Goal: Transaction & Acquisition: Book appointment/travel/reservation

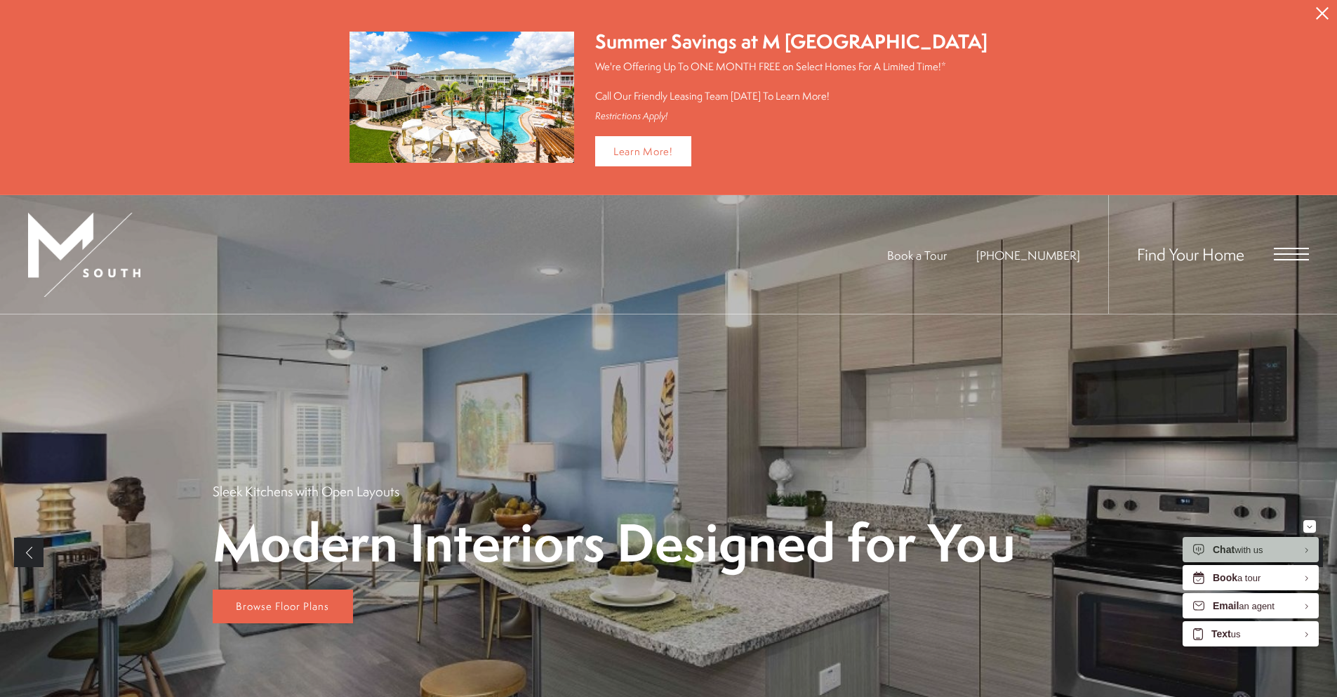
click at [1333, 6] on button "Proceed To Website" at bounding box center [1321, 13] width 29 height 27
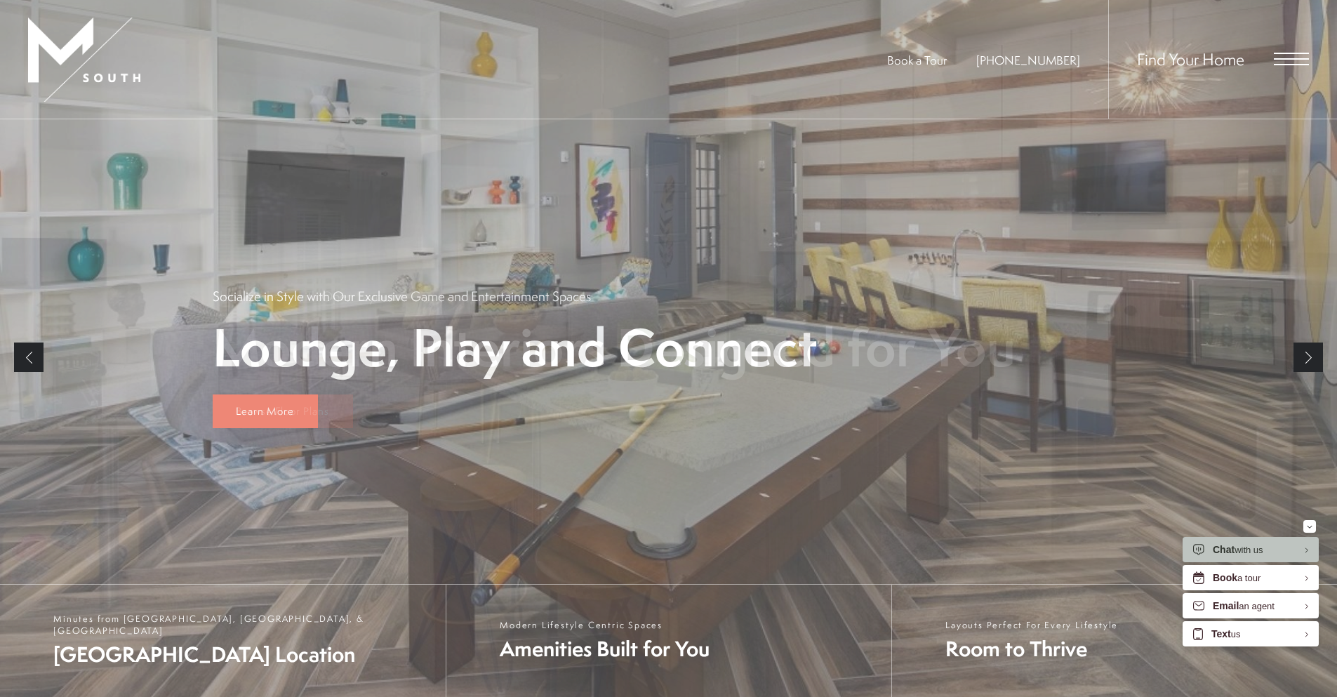
click at [1295, 55] on span "Open Menu" at bounding box center [1291, 59] width 35 height 13
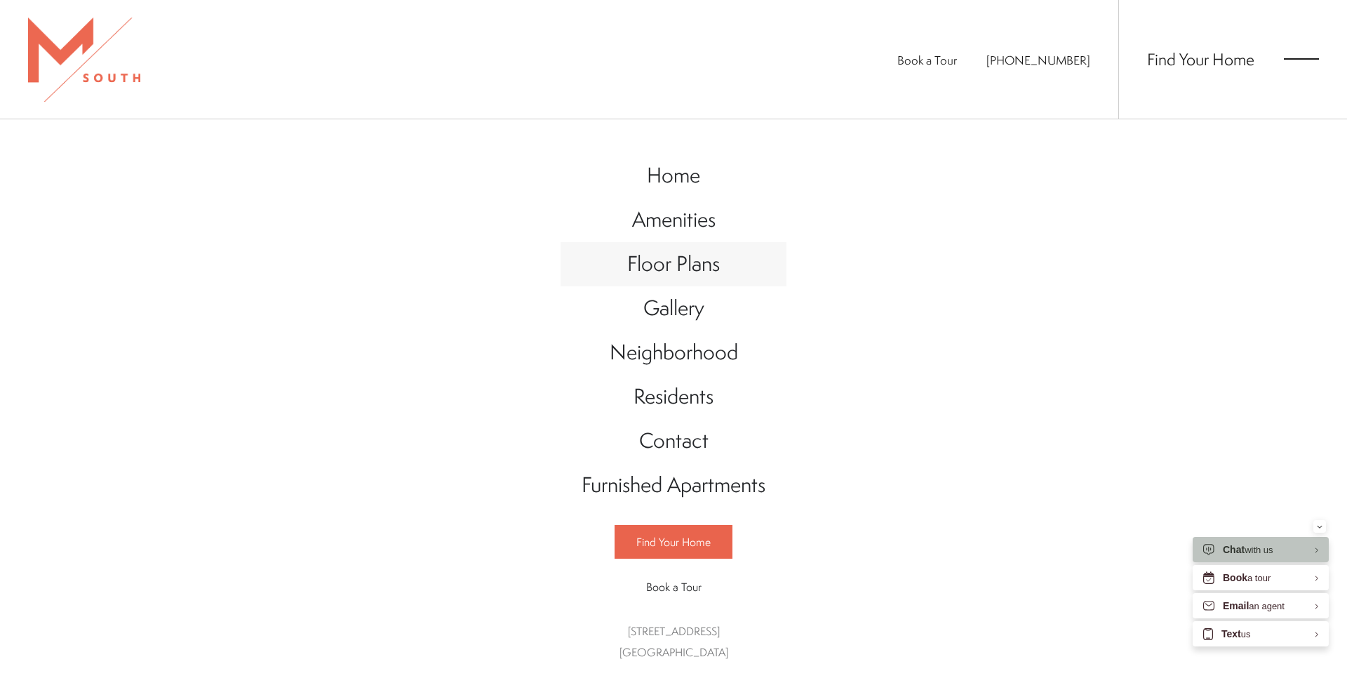
click at [665, 269] on span "Floor Plans" at bounding box center [673, 263] width 93 height 29
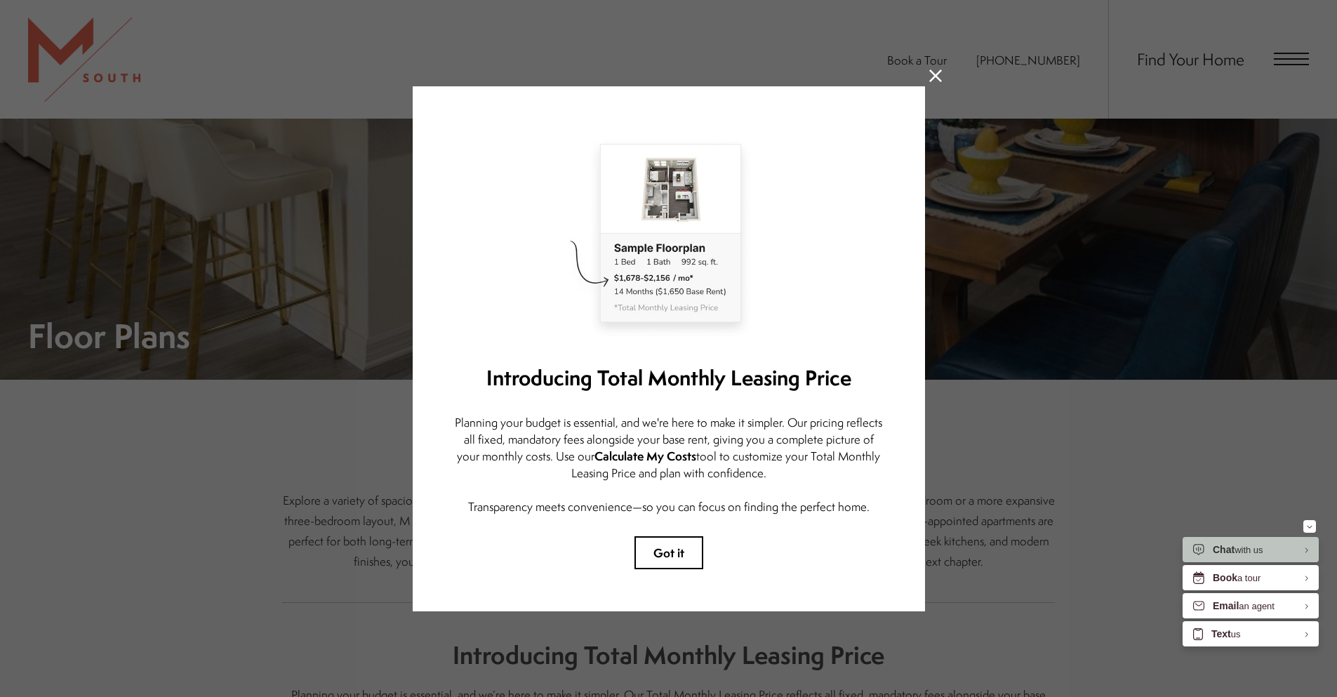
scroll to position [141, 0]
drag, startPoint x: 490, startPoint y: 413, endPoint x: 694, endPoint y: 415, distance: 204.2
click at [694, 415] on p "Planning your budget is essential, and we're here to make it simpler. Our prici…" at bounding box center [669, 464] width 428 height 101
drag, startPoint x: 704, startPoint y: 413, endPoint x: 742, endPoint y: 415, distance: 38.0
click at [706, 414] on p "Planning your budget is essential, and we're here to make it simpler. Our prici…" at bounding box center [669, 464] width 428 height 101
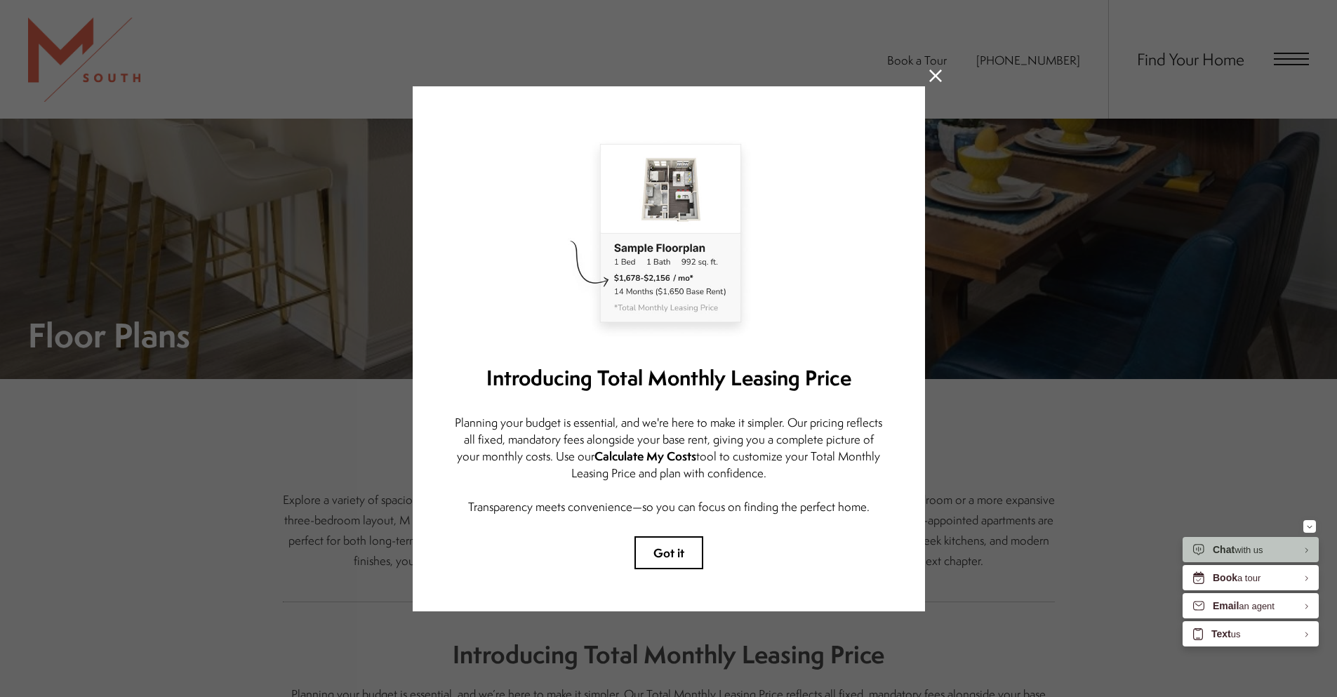
drag, startPoint x: 524, startPoint y: 433, endPoint x: 672, endPoint y: 444, distance: 147.7
click at [671, 444] on p "Planning your budget is essential, and we're here to make it simpler. Our prici…" at bounding box center [669, 464] width 428 height 101
click at [667, 545] on button "Got it" at bounding box center [668, 552] width 69 height 33
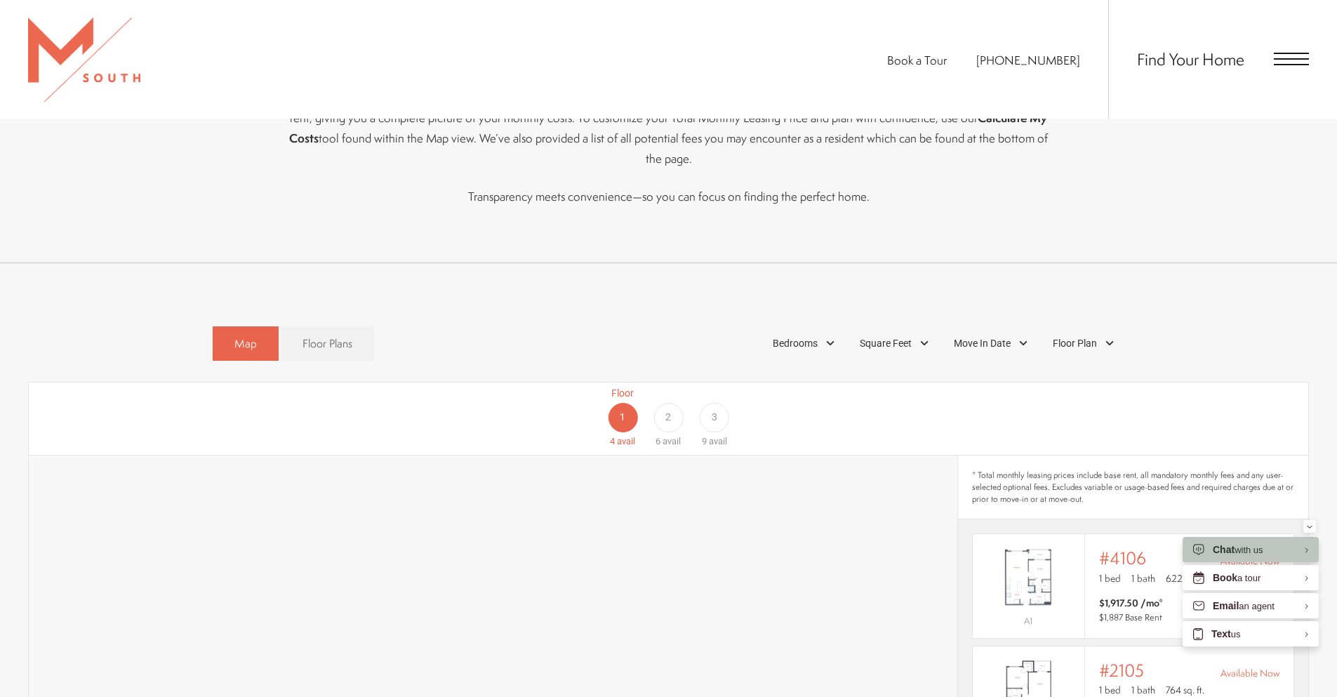
scroll to position [843, 0]
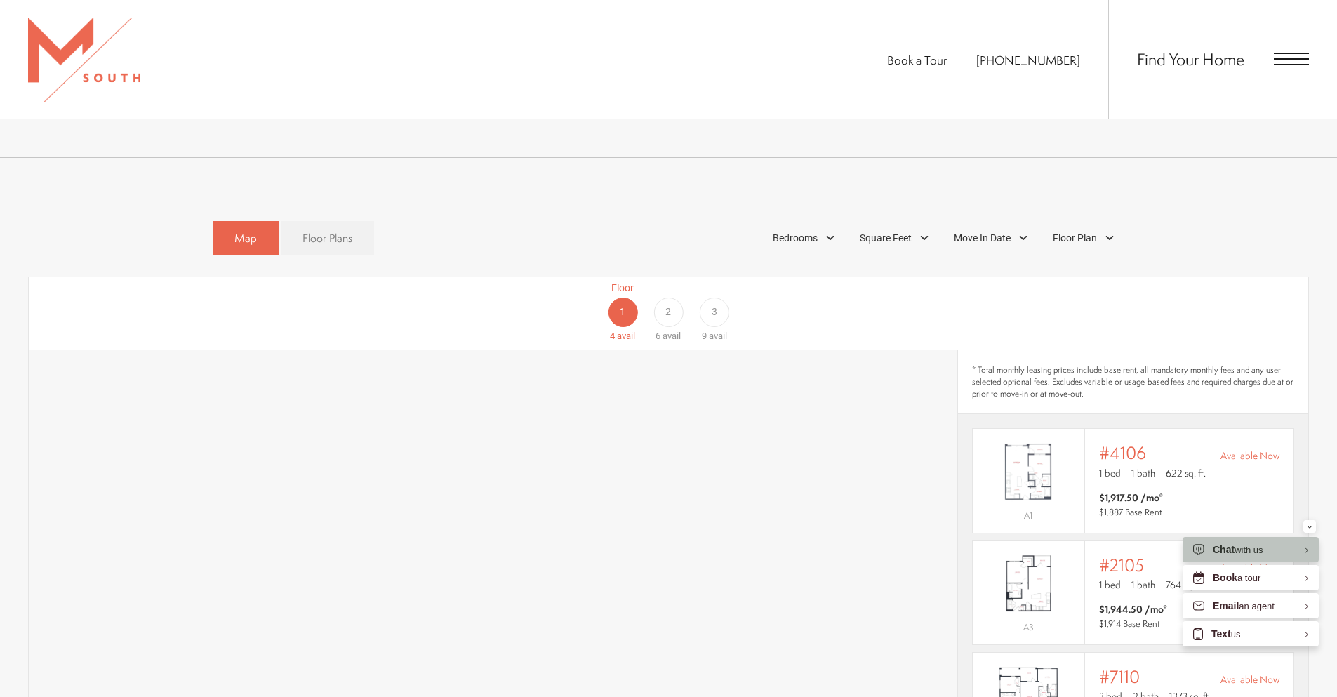
click at [326, 230] on span "Floor Plans" at bounding box center [327, 238] width 50 height 16
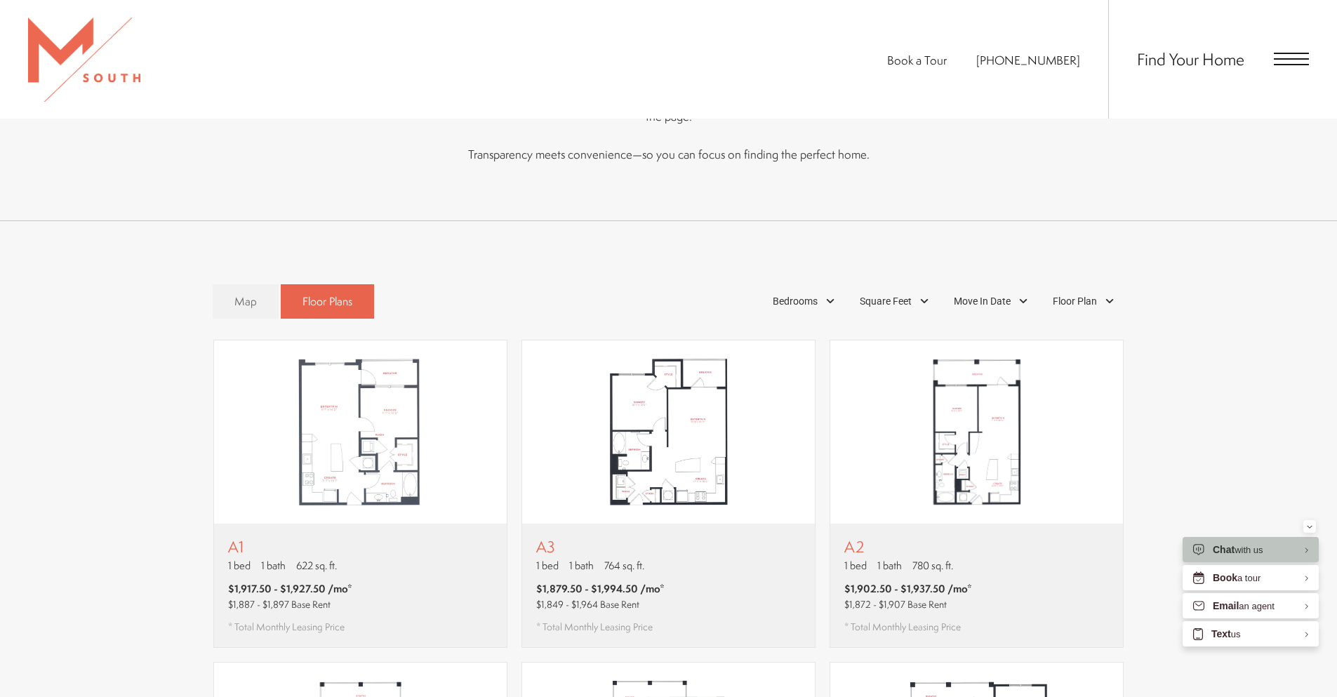
scroll to position [842, 0]
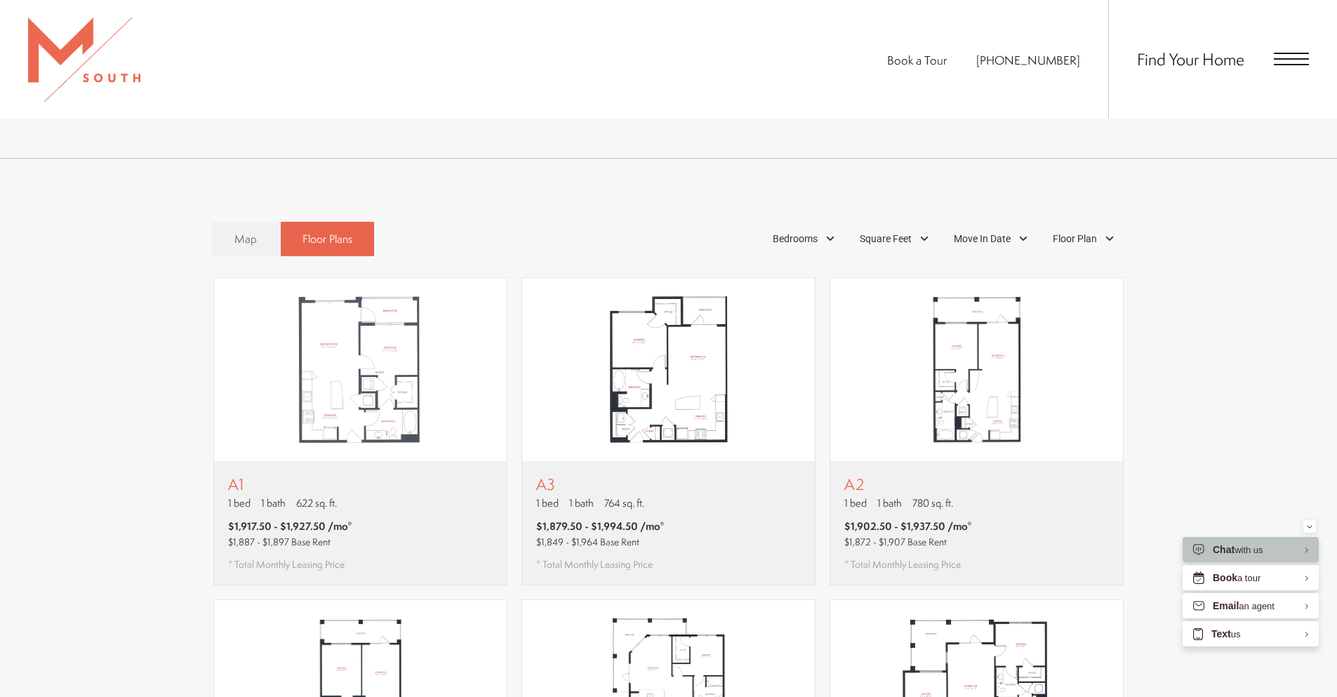
click at [608, 225] on div "Map Floor Plans Bedrooms 1 Bedroom 2 Bedroom 3 Bedroom" at bounding box center [669, 239] width 912 height 48
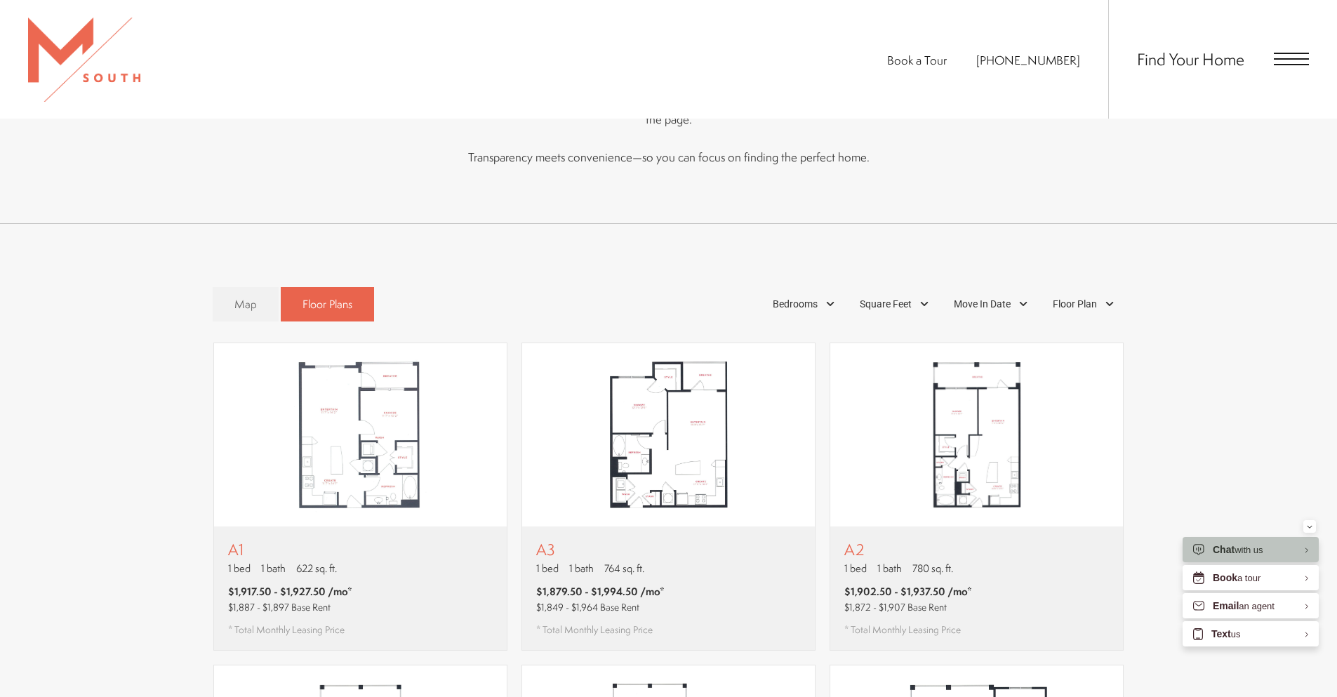
scroll to position [772, 0]
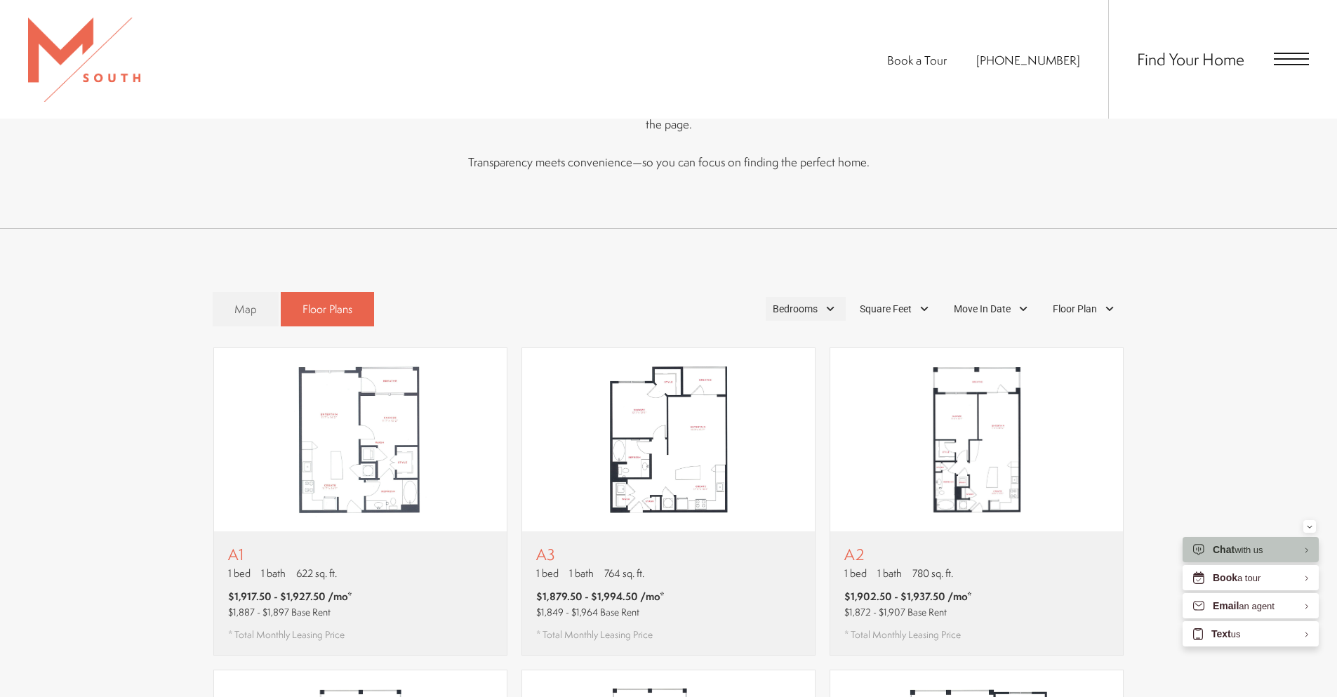
click at [774, 302] on span "Bedrooms" at bounding box center [795, 309] width 45 height 15
click at [778, 302] on span "Bedrooms" at bounding box center [795, 309] width 45 height 15
click at [790, 302] on span "Bedrooms" at bounding box center [795, 309] width 45 height 15
click at [799, 340] on span "1 Bedroom" at bounding box center [779, 347] width 70 height 15
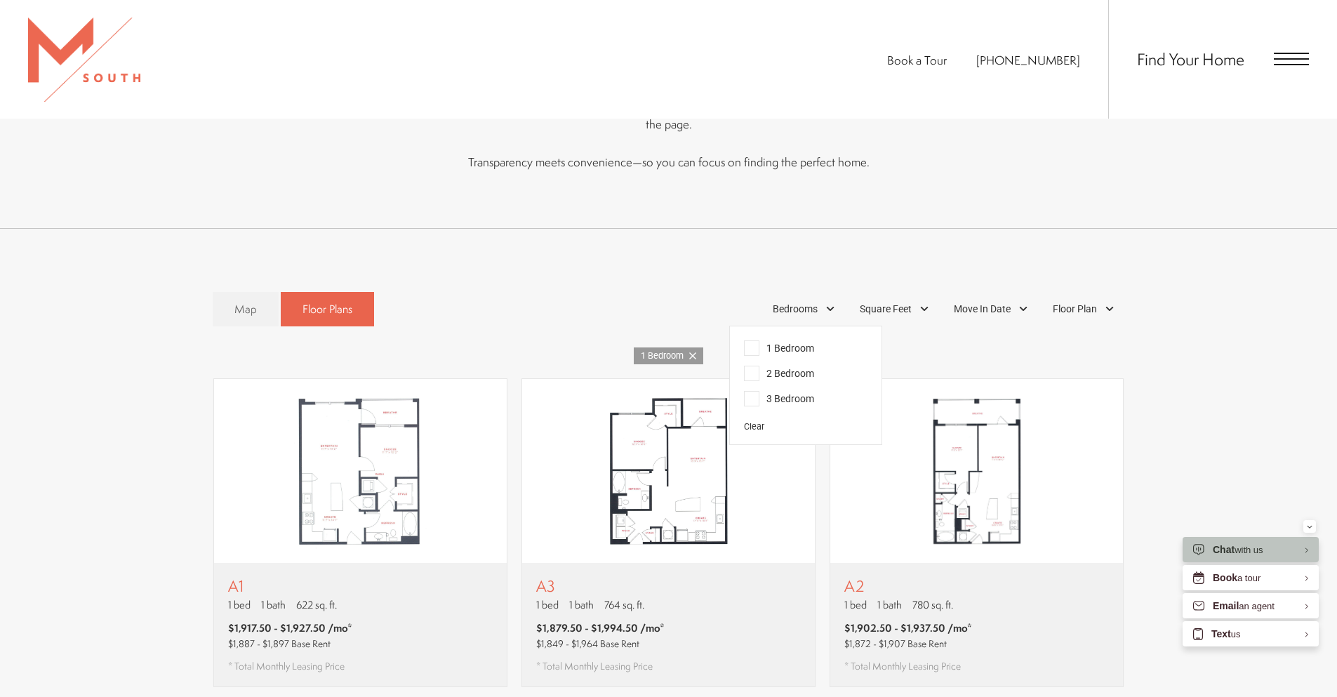
click at [667, 285] on div "Map Floor Plans 1 Bedrooms 1 Bedroom 2 Bedroom Clear" at bounding box center [669, 309] width 912 height 48
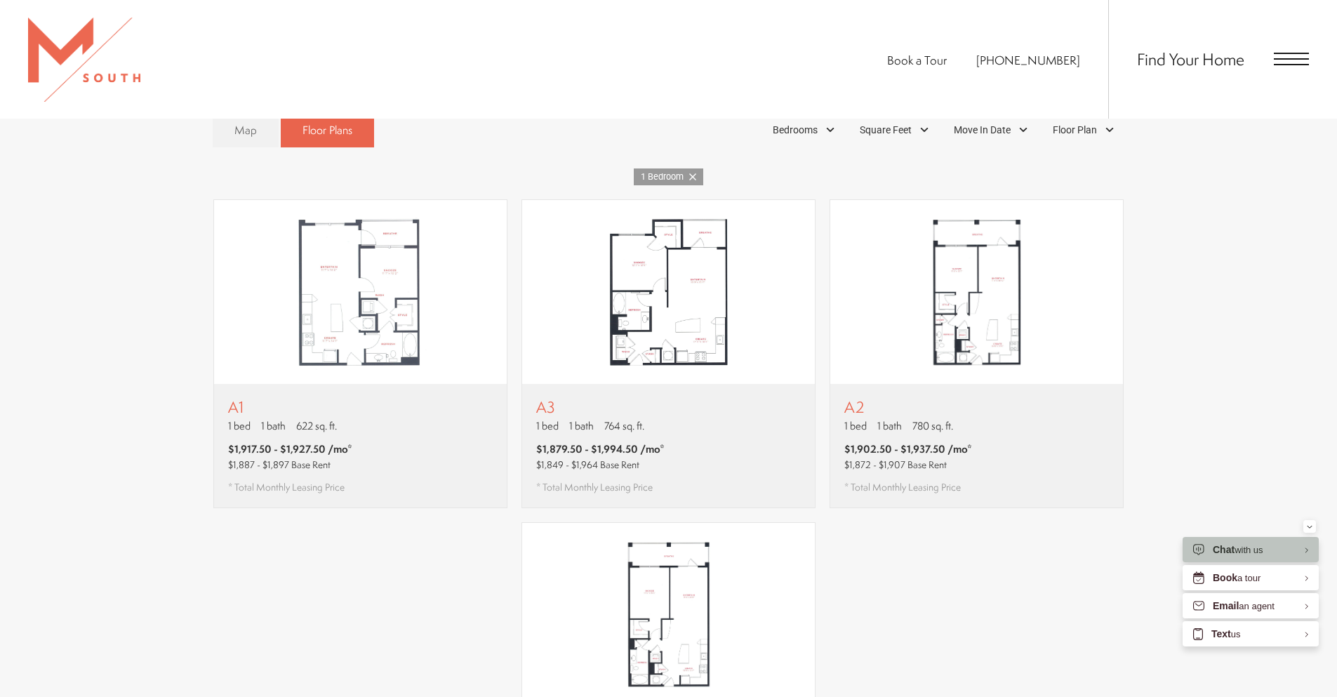
scroll to position [912, 0]
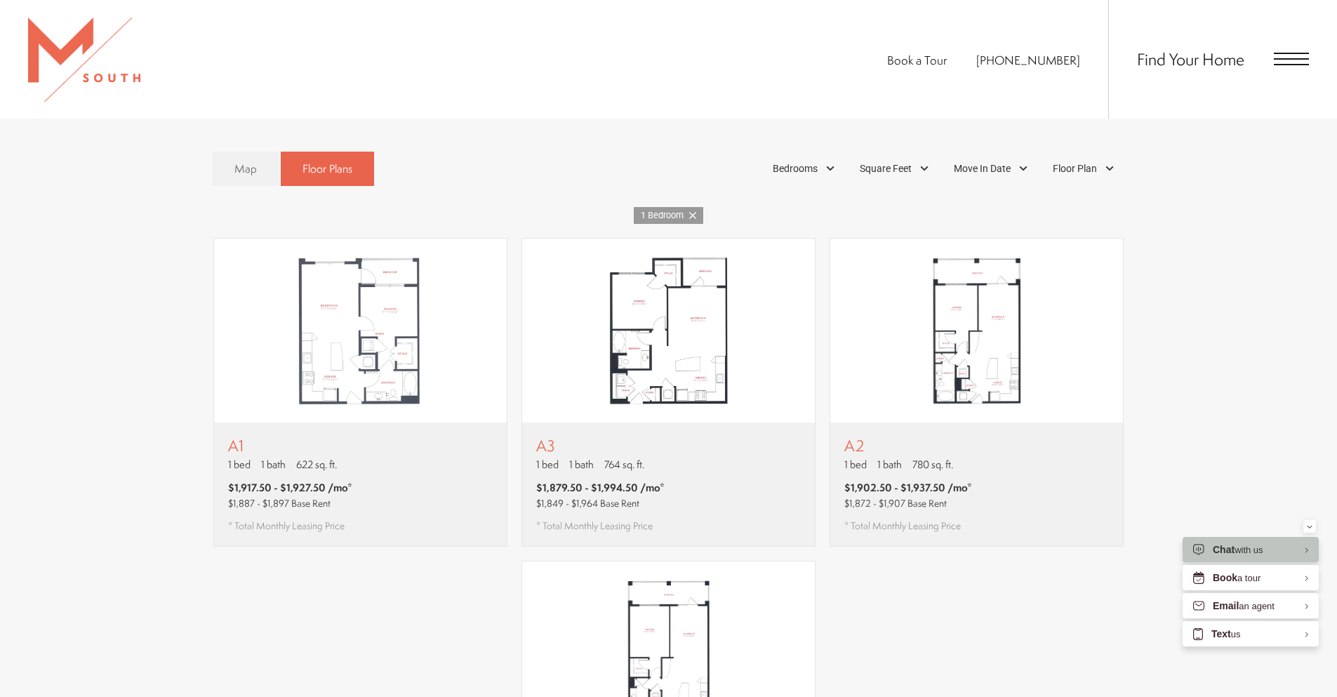
click at [164, 422] on div "A1 1 bed 1 bath 622 sq. ft. $1,917.50 - $1,927.50 /mo* $1,887 - $1,897 Base Ren…" at bounding box center [668, 554] width 1281 height 632
click at [1190, 329] on div "A1 1 bed 1 bath 622 sq. ft. $1,917.50 - $1,927.50 /mo* $1,887 - $1,897 Base Ren…" at bounding box center [668, 554] width 1281 height 632
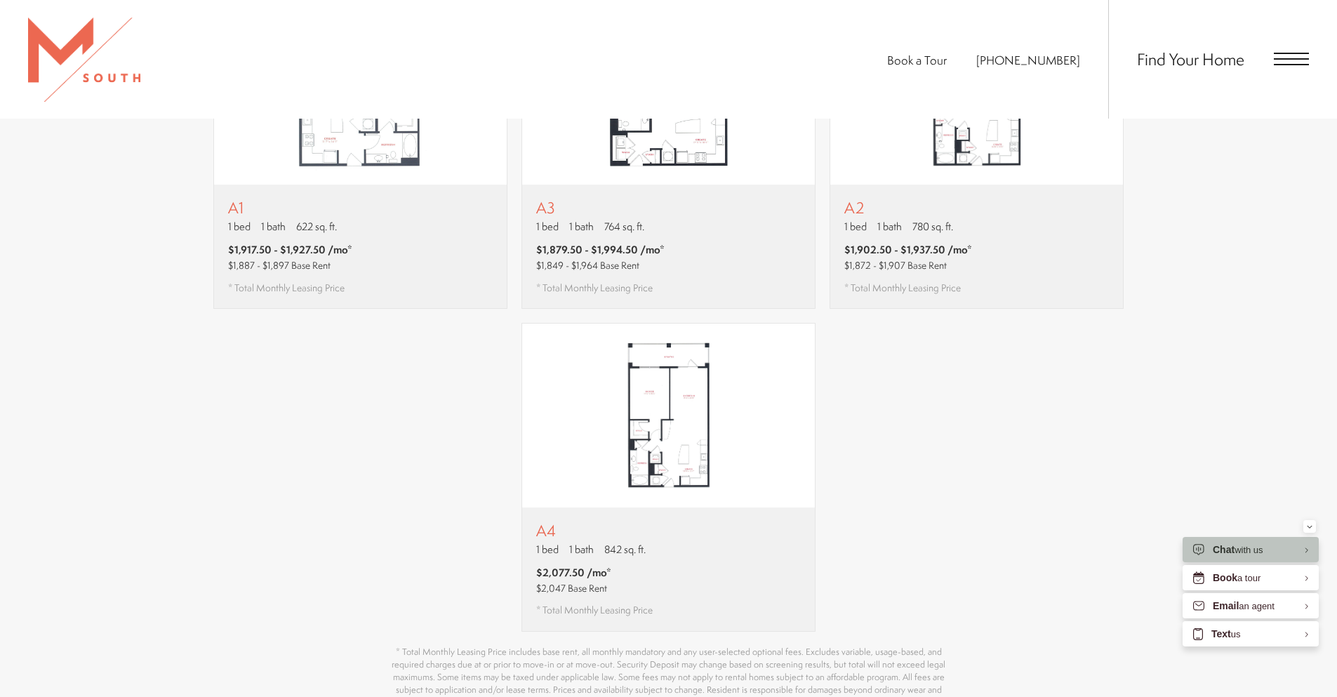
scroll to position [846, 0]
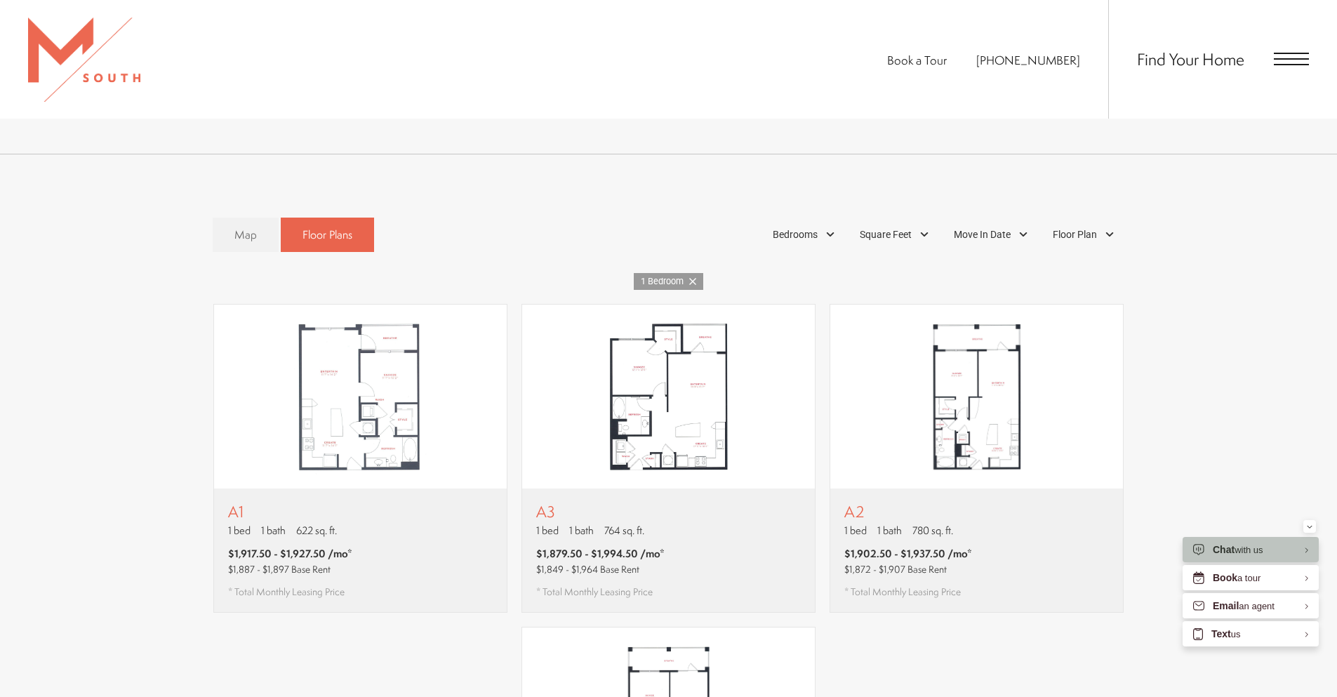
click at [1195, 304] on div "A1 1 bed 1 bath 622 sq. ft. $1,917.50 - $1,927.50 /mo* $1,887 - $1,897 Base Ren…" at bounding box center [668, 620] width 1281 height 632
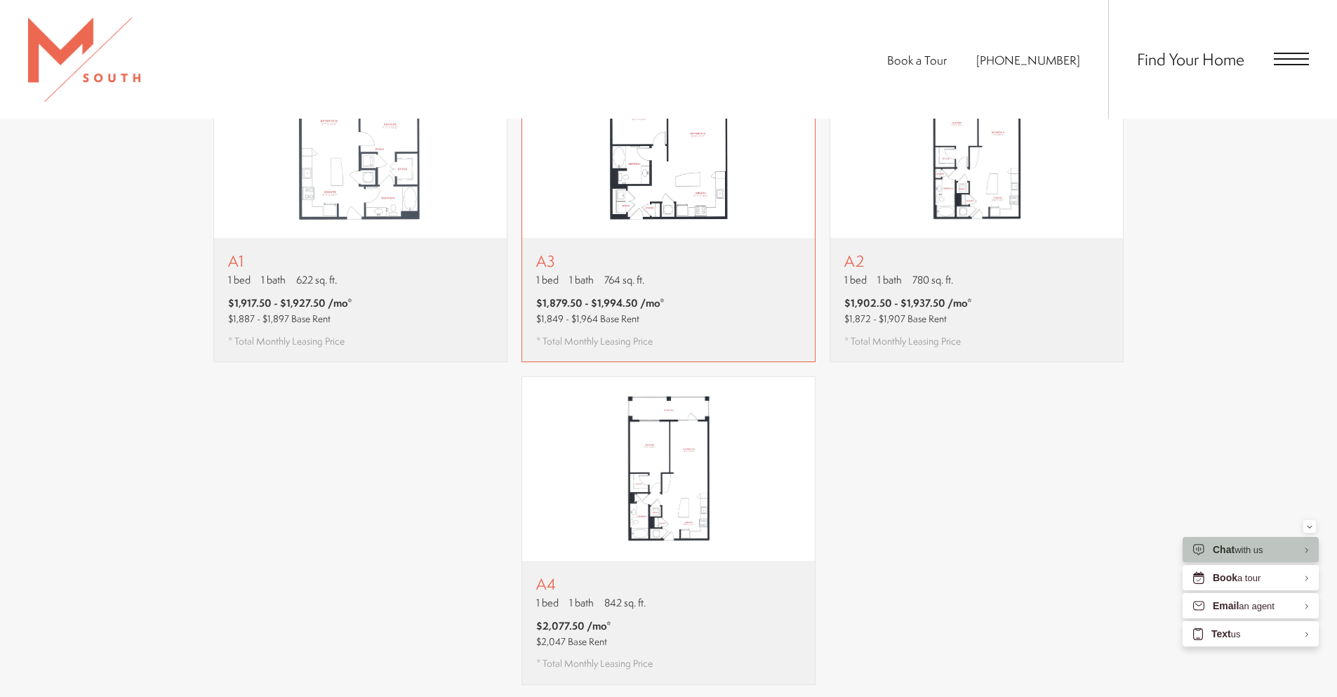
scroll to position [987, 0]
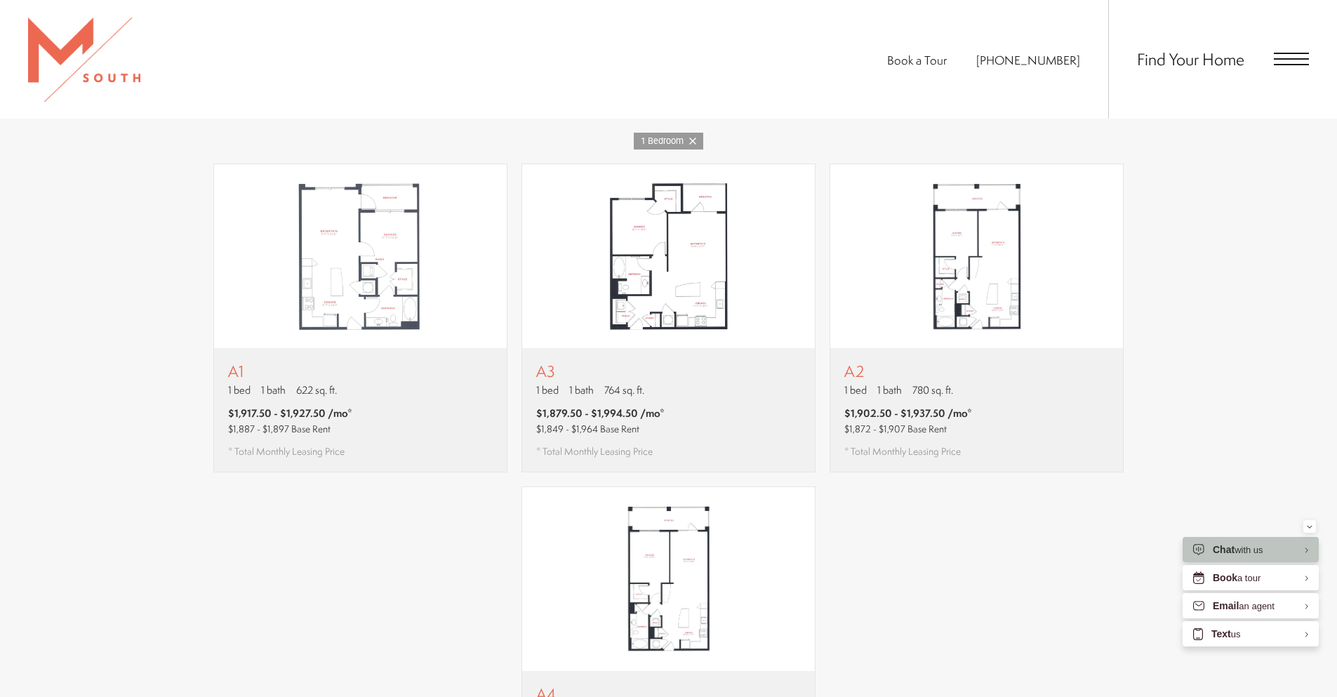
click at [1184, 304] on div "A1 1 bed 1 bath 622 sq. ft. $1,917.50 - $1,927.50 /mo* $1,887 - $1,897 Base Ren…" at bounding box center [668, 480] width 1281 height 632
drag, startPoint x: 1191, startPoint y: 301, endPoint x: 1215, endPoint y: 265, distance: 43.6
click at [1215, 265] on div "A1 1 bed 1 bath 622 sq. ft. $1,917.50 - $1,927.50 /mo* $1,887 - $1,897 Base Ren…" at bounding box center [668, 480] width 1281 height 632
click at [1223, 262] on div "A1 1 bed 1 bath 622 sq. ft. $1,917.50 - $1,927.50 /mo* $1,887 - $1,897 Base Ren…" at bounding box center [668, 480] width 1281 height 632
click at [112, 246] on div "A1 1 bed 1 bath 622 sq. ft. $1,917.50 - $1,927.50 /mo* $1,887 - $1,897 Base Ren…" at bounding box center [668, 480] width 1281 height 632
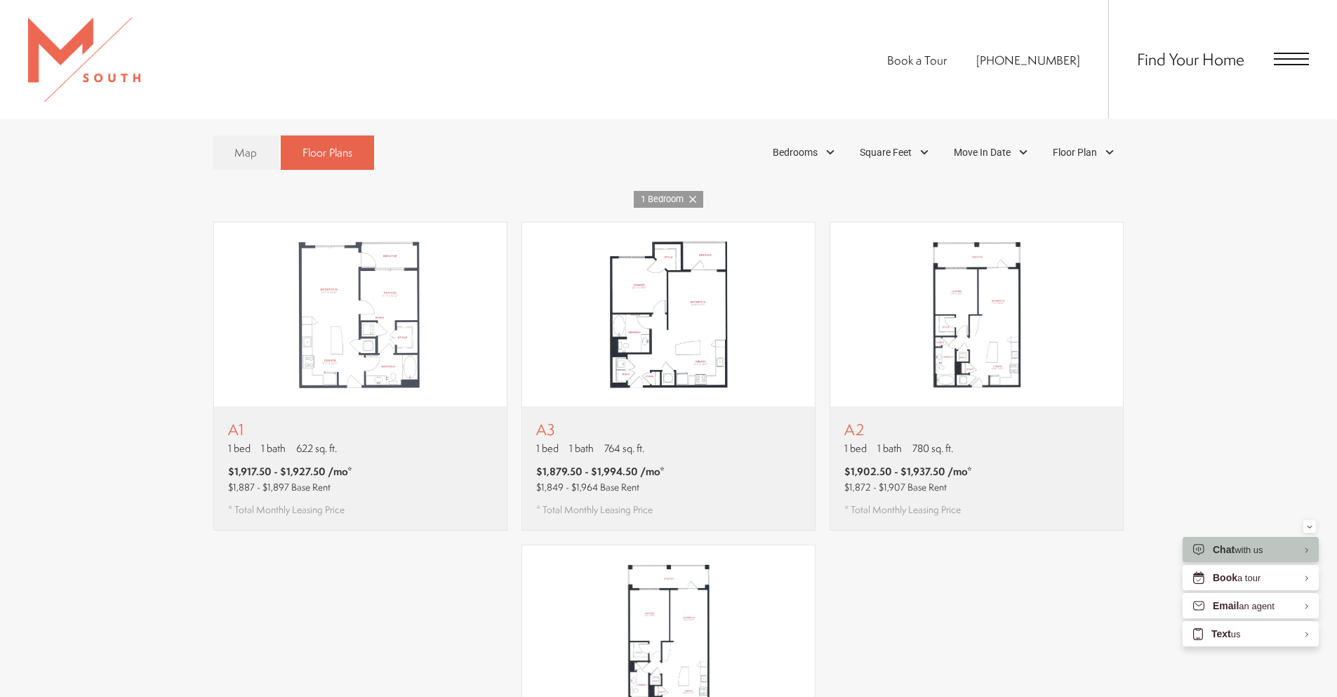
scroll to position [636, 0]
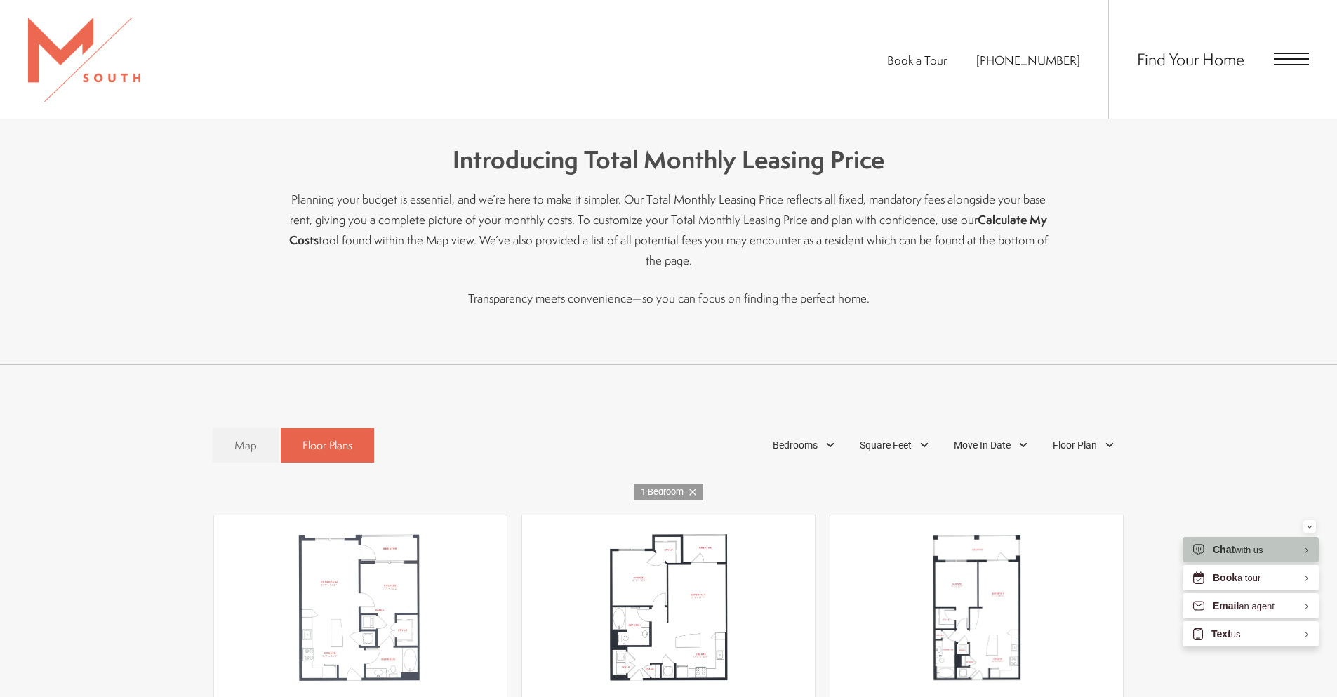
click at [393, 288] on p "Transparency meets convenience—so you can focus on finding the perfect home." at bounding box center [669, 298] width 772 height 20
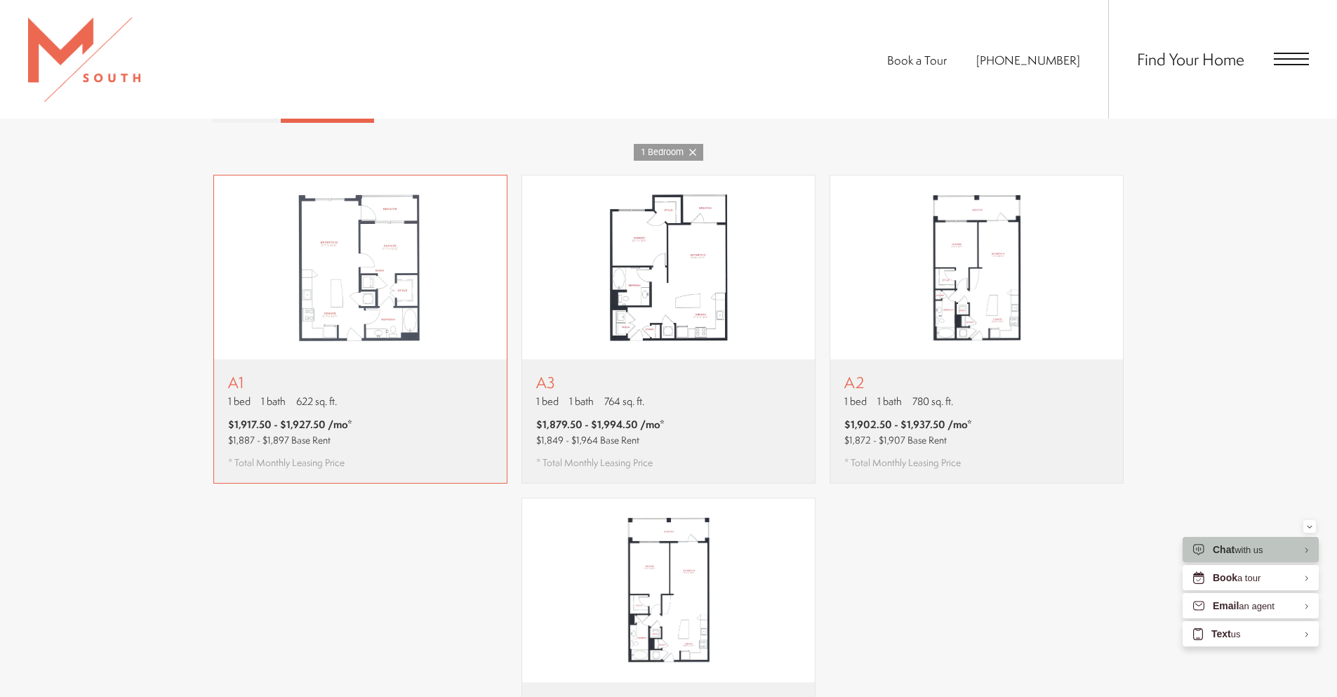
scroll to position [987, 0]
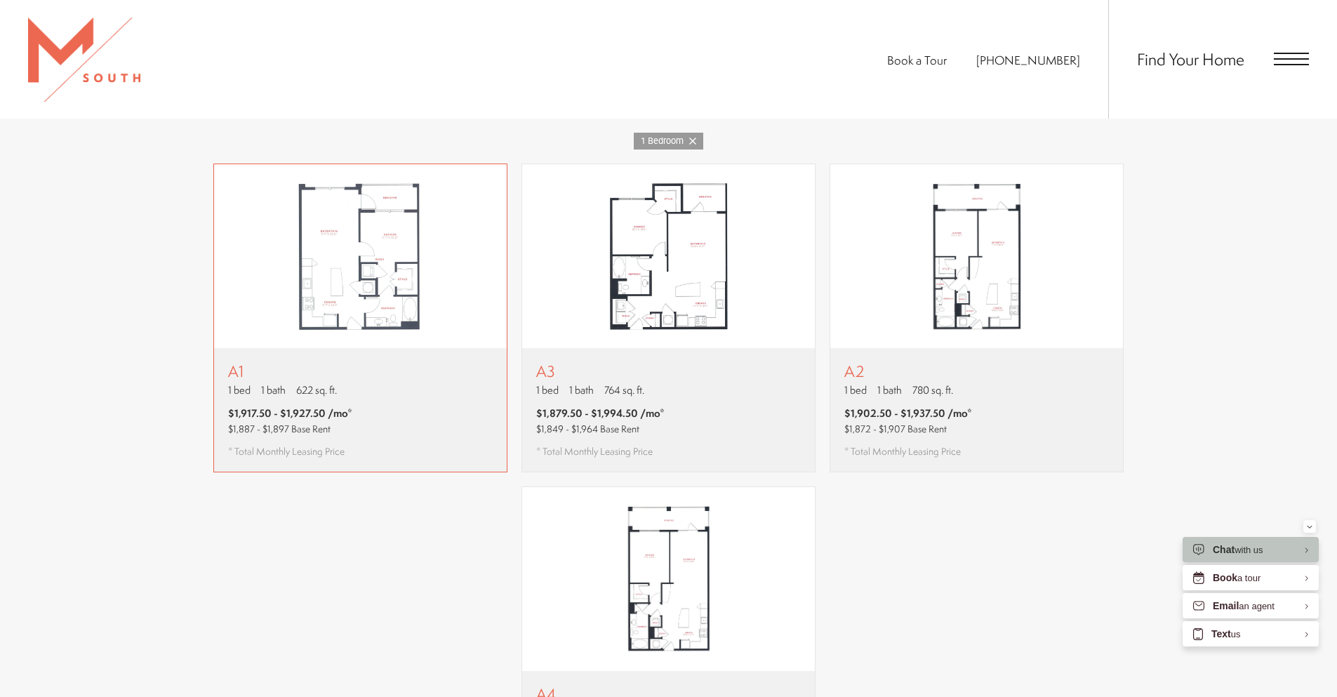
click at [314, 362] on p "A1" at bounding box center [290, 371] width 124 height 18
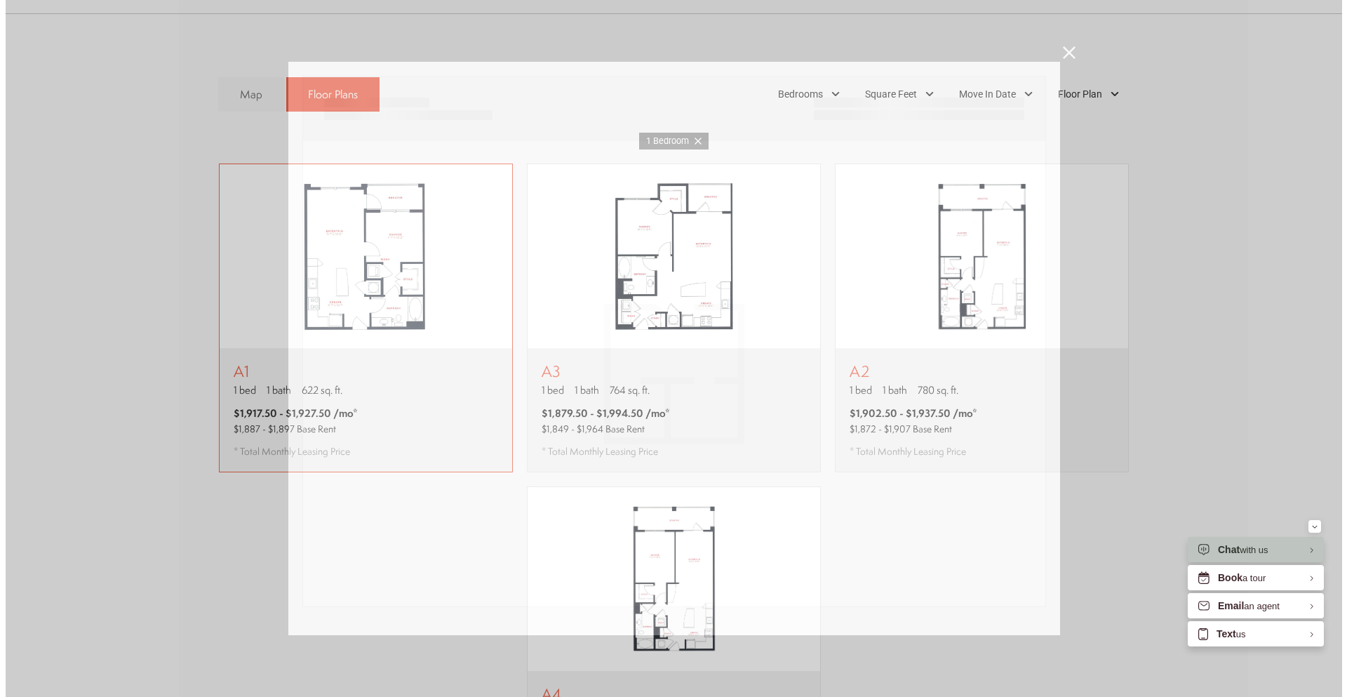
scroll to position [0, 0]
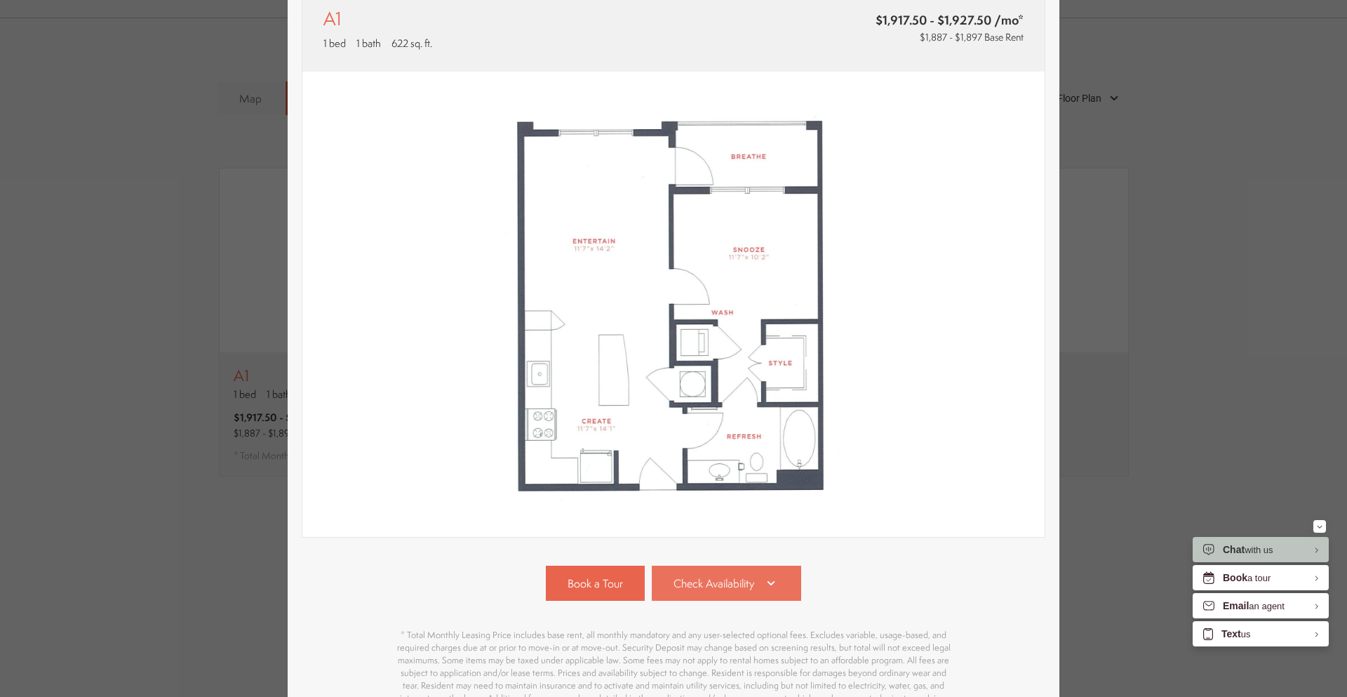
click at [709, 579] on span "Check Availability" at bounding box center [714, 583] width 81 height 16
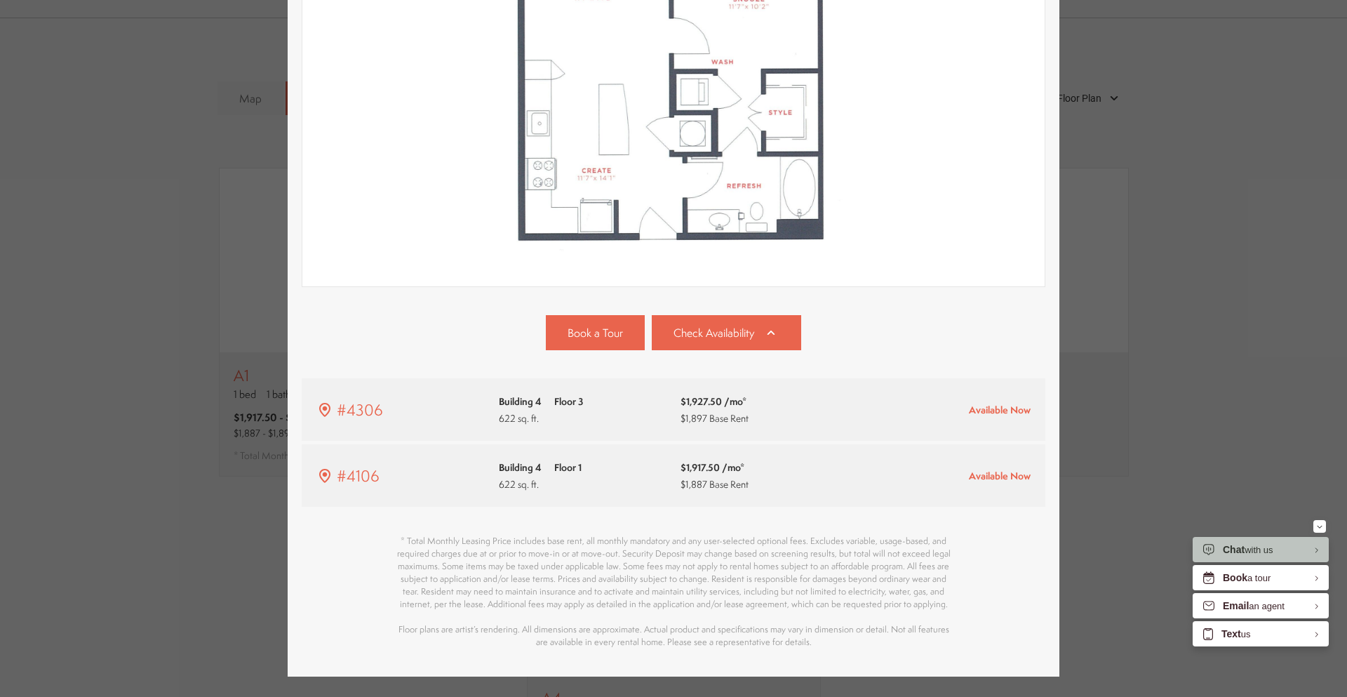
scroll to position [385, 0]
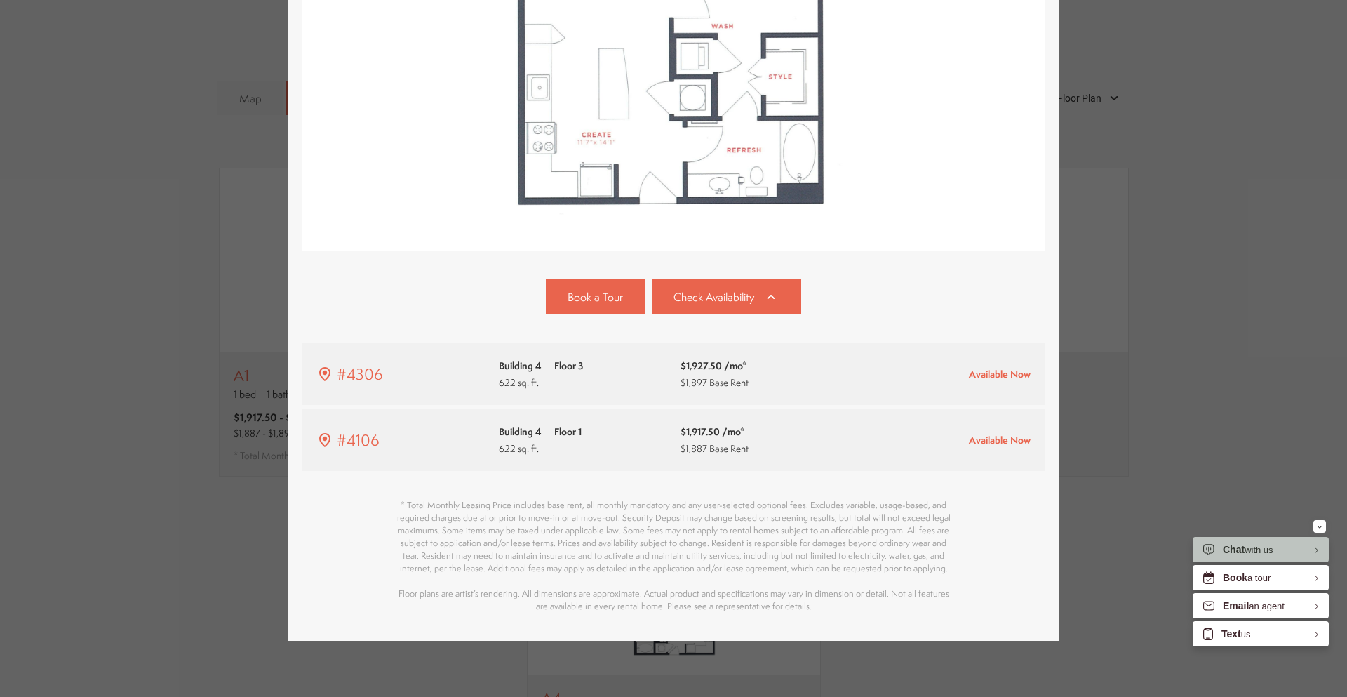
click at [498, 481] on div "Book a Tour Check Availability #4306 Building 4 Floor 3 622 sq. ft. Available N…" at bounding box center [674, 445] width 744 height 333
click at [345, 499] on div "* Total Monthly Leasing Price includes base rent, all monthly mandatory and any…" at bounding box center [674, 556] width 744 height 114
click at [747, 469] on div "Book a Tour Check Availability #4306 Building 4 Floor 3 622 sq. ft. Available N…" at bounding box center [674, 445] width 744 height 333
click at [720, 499] on p "* Total Monthly Leasing Price includes base rent, all monthly mandatory and any…" at bounding box center [673, 556] width 561 height 114
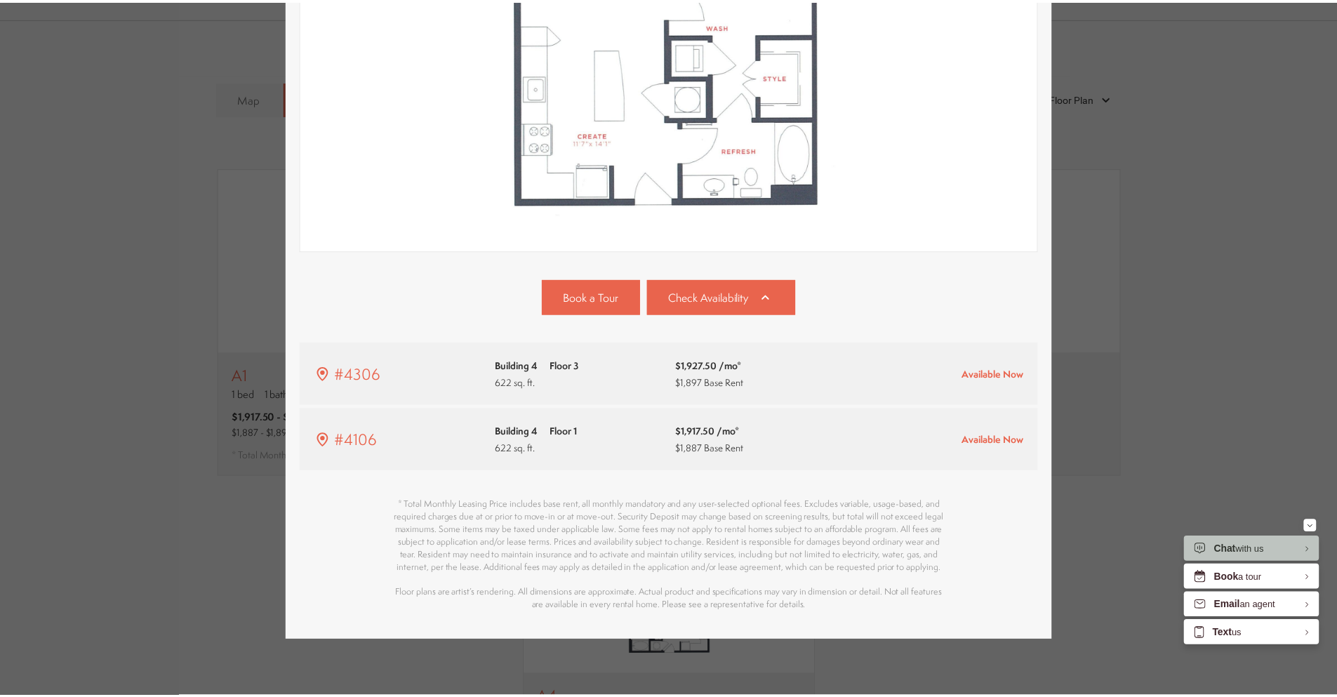
scroll to position [987, 0]
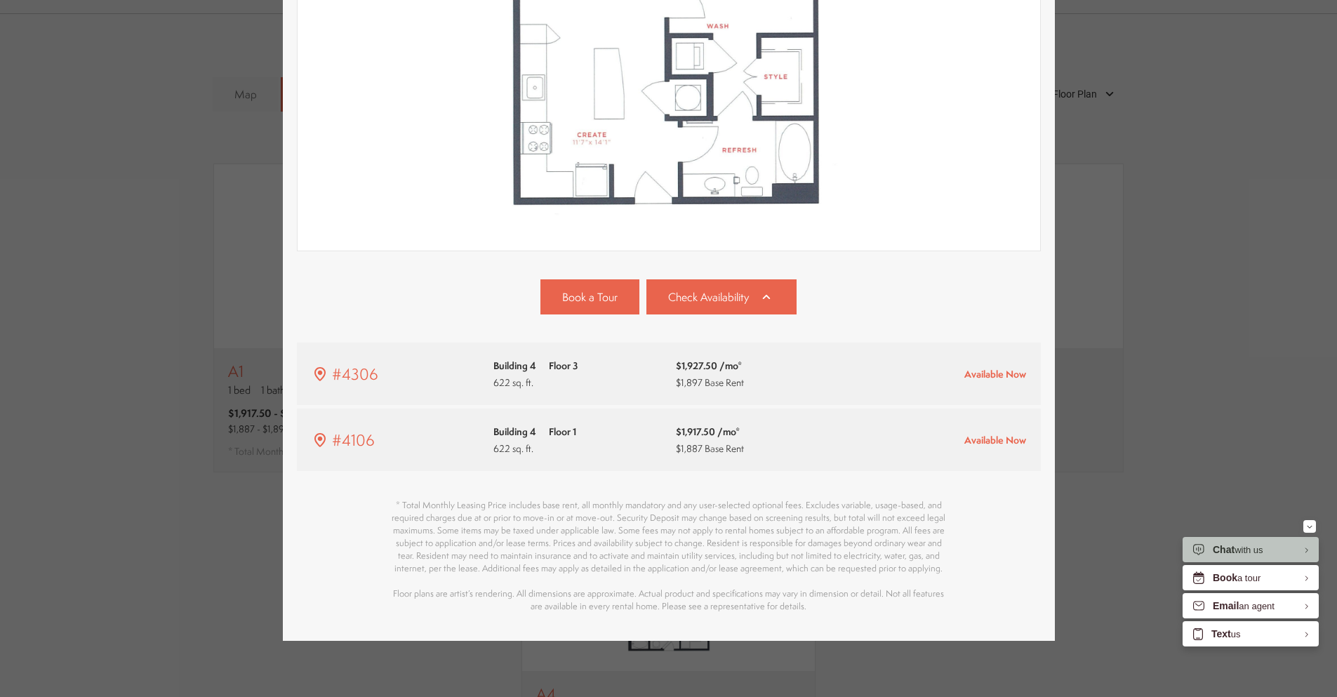
click at [1130, 118] on div "A1 1 bed 1 bath 622 sq. ft. $1,917.50 - $1,927.50 /mo* $1,887 - $1,897 Base Ren…" at bounding box center [668, 348] width 1337 height 697
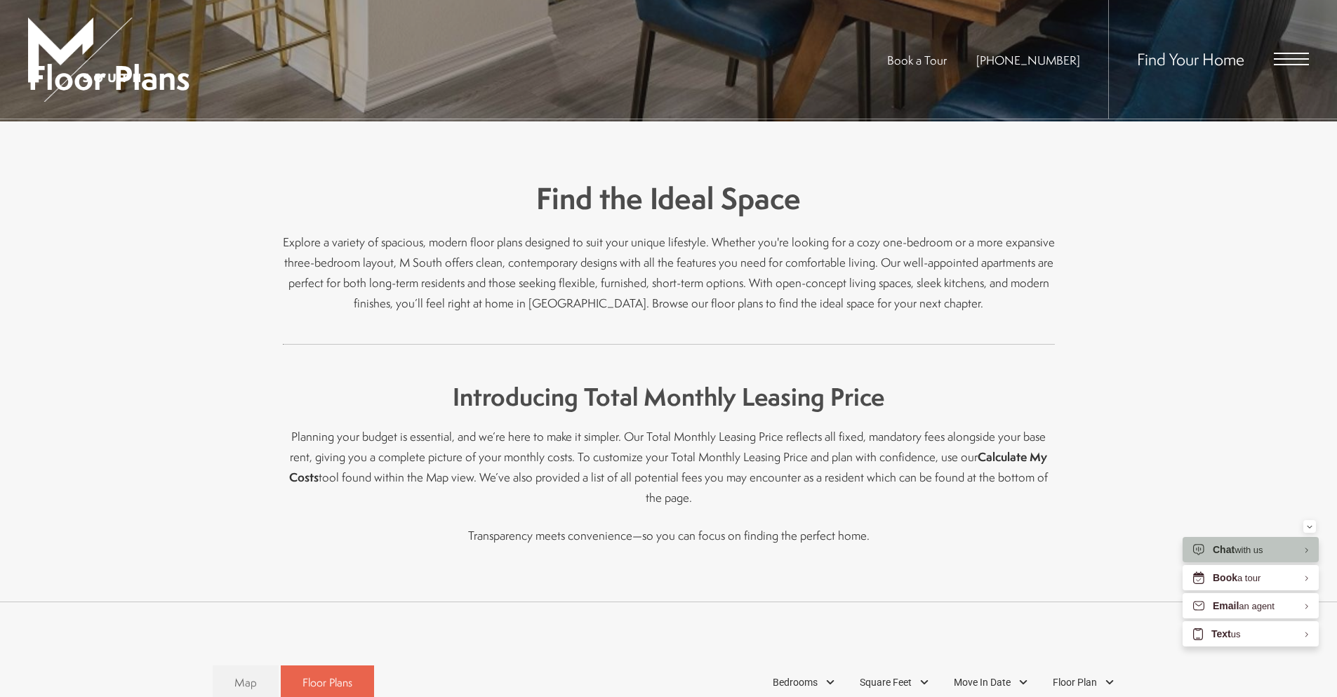
scroll to position [0, 0]
